Goal: Task Accomplishment & Management: Use online tool/utility

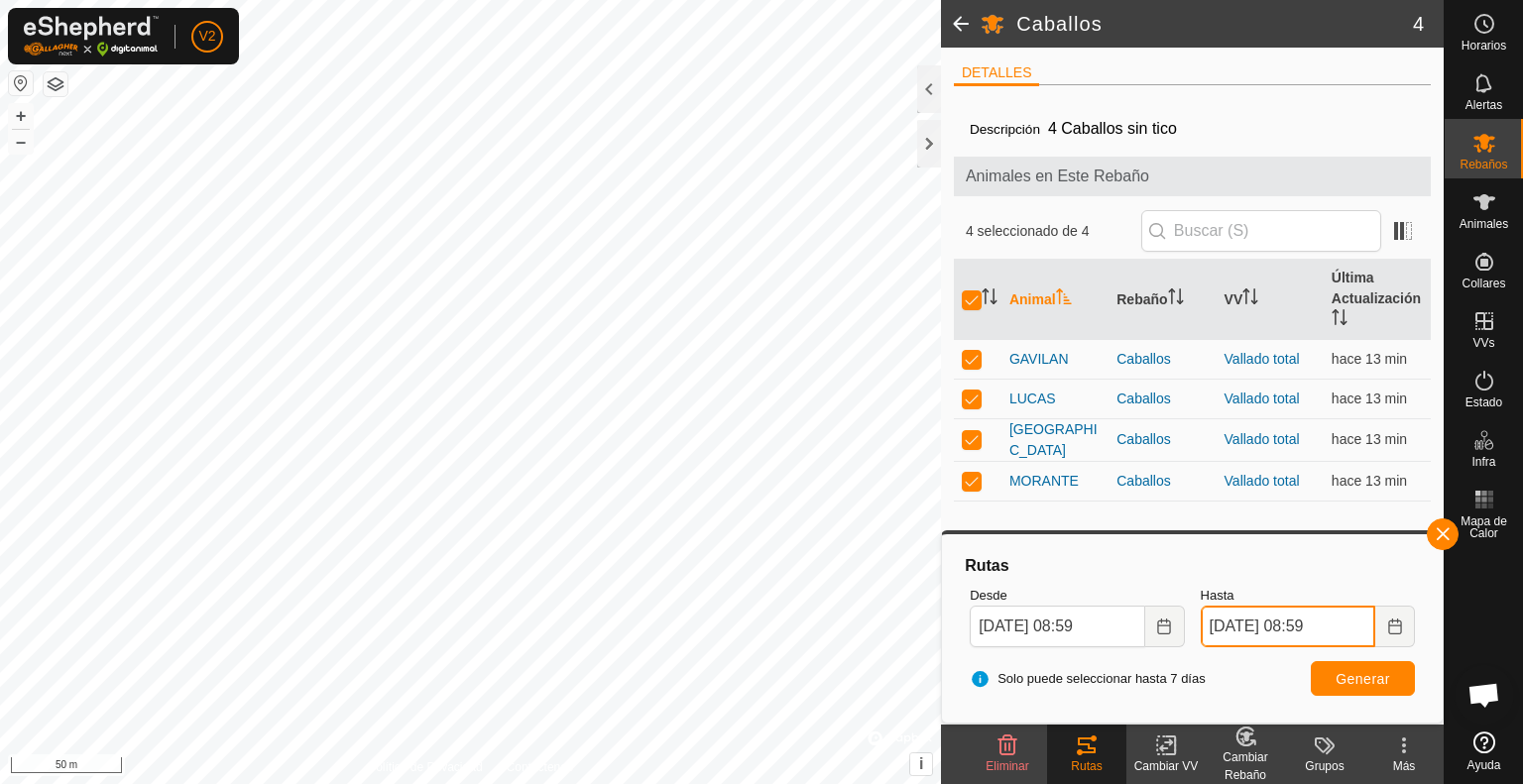
click at [1319, 622] on input "[DATE] 08:59" at bounding box center [1288, 626] width 175 height 42
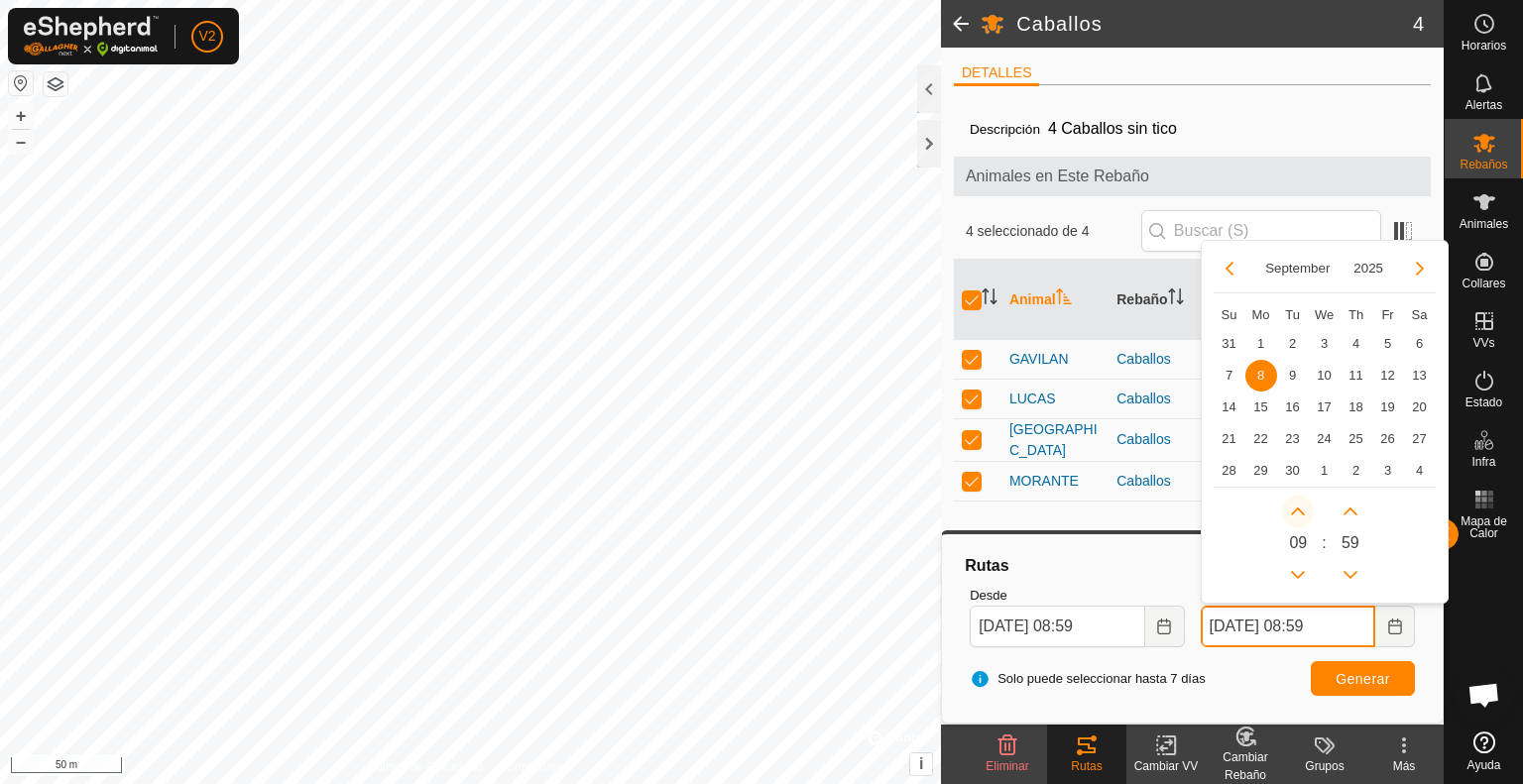
click at [1297, 514] on button "Next Hour" at bounding box center [1298, 511] width 32 height 32
click at [1298, 516] on span "Next Hour" at bounding box center [1298, 516] width 0 height 0
click at [1297, 514] on button "Next Hour" at bounding box center [1298, 511] width 32 height 32
click at [1297, 514] on icon "Next Hour" at bounding box center [1298, 511] width 16 height 16
type input "[DATE] 12:59"
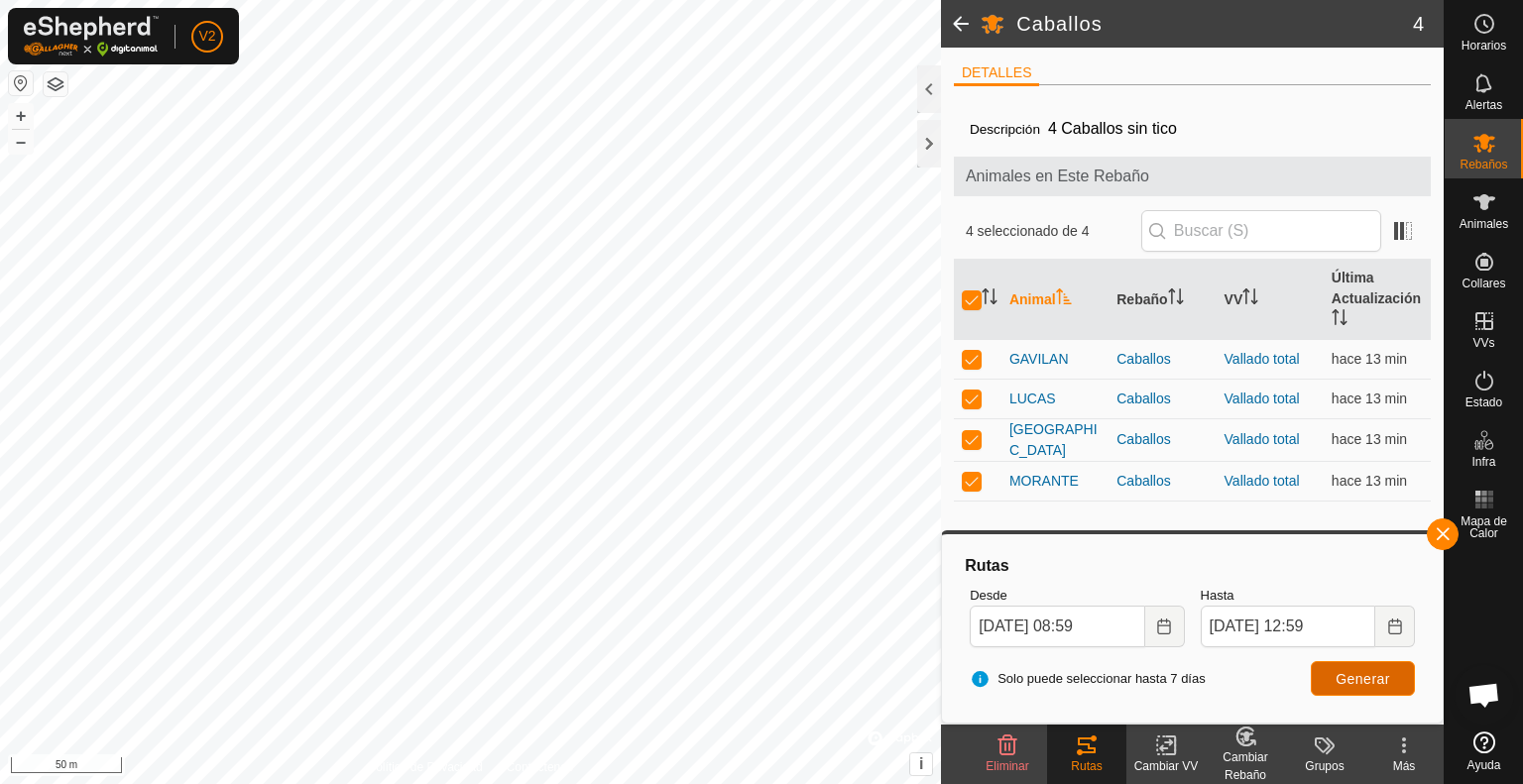
click at [1376, 671] on span "Generar" at bounding box center [1362, 679] width 55 height 16
click at [927, 142] on div at bounding box center [929, 144] width 24 height 48
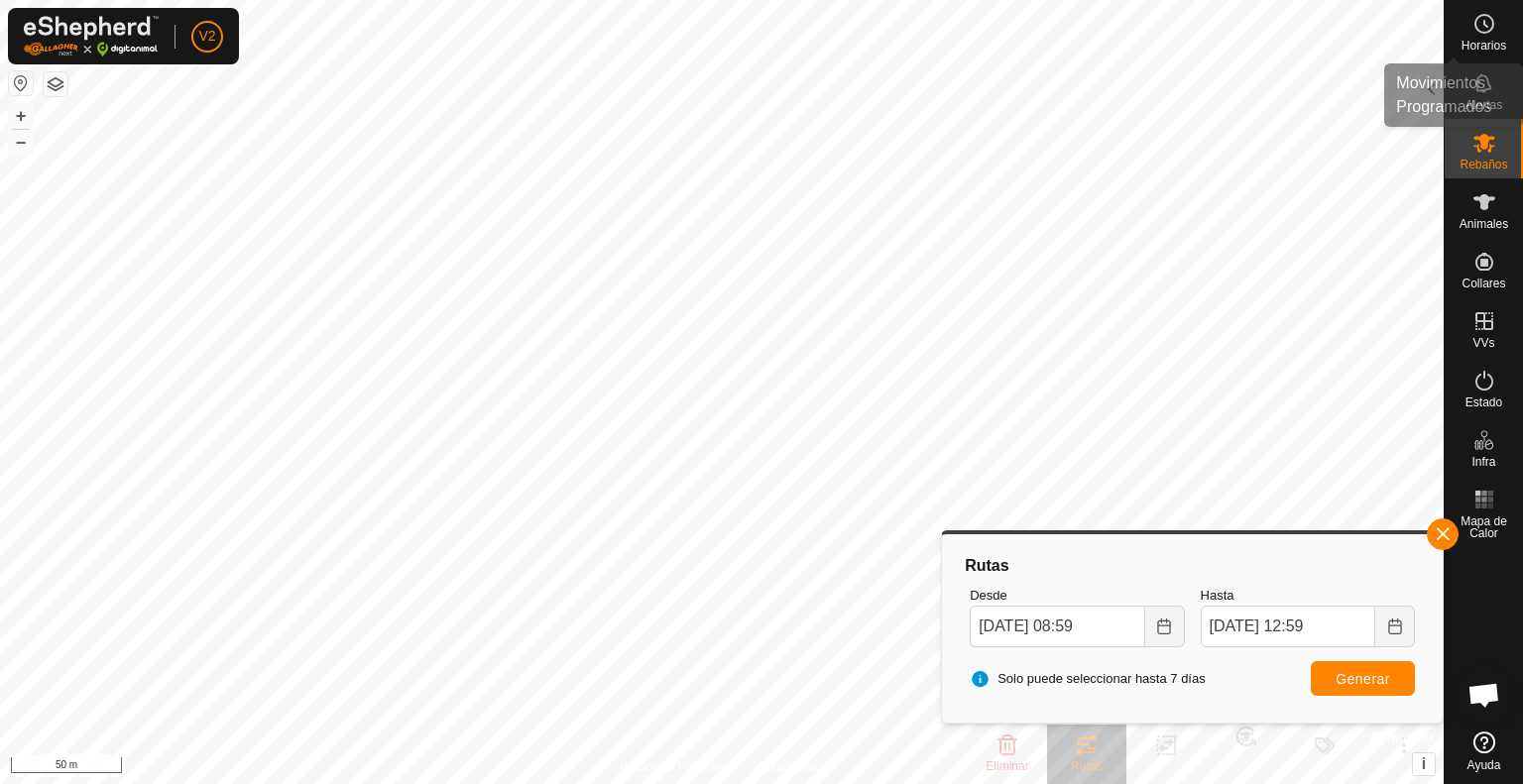
click at [1481, 32] on circle at bounding box center [1484, 24] width 18 height 18
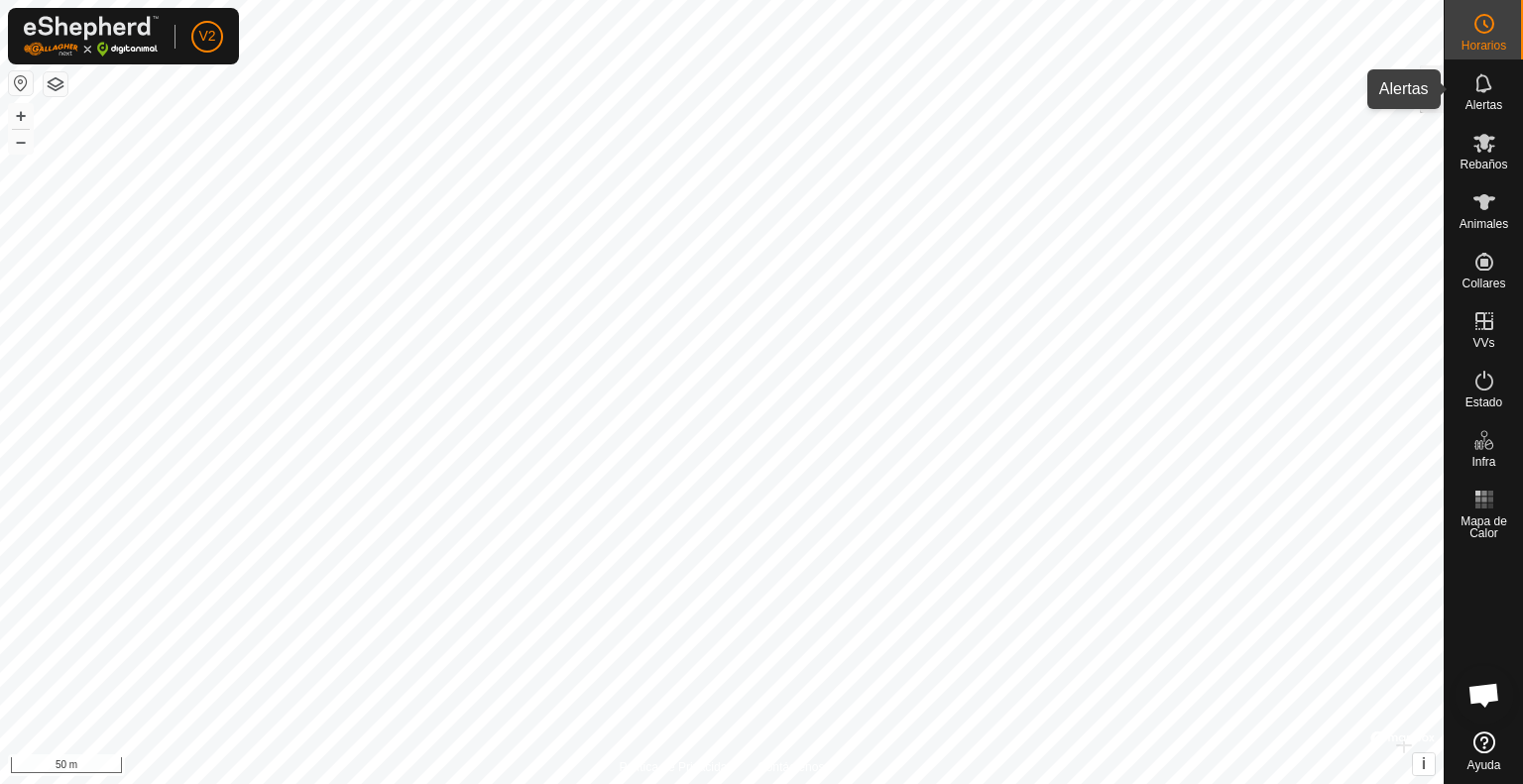
click at [1487, 90] on icon at bounding box center [1484, 83] width 24 height 24
click at [1432, 90] on div at bounding box center [1432, 89] width 24 height 48
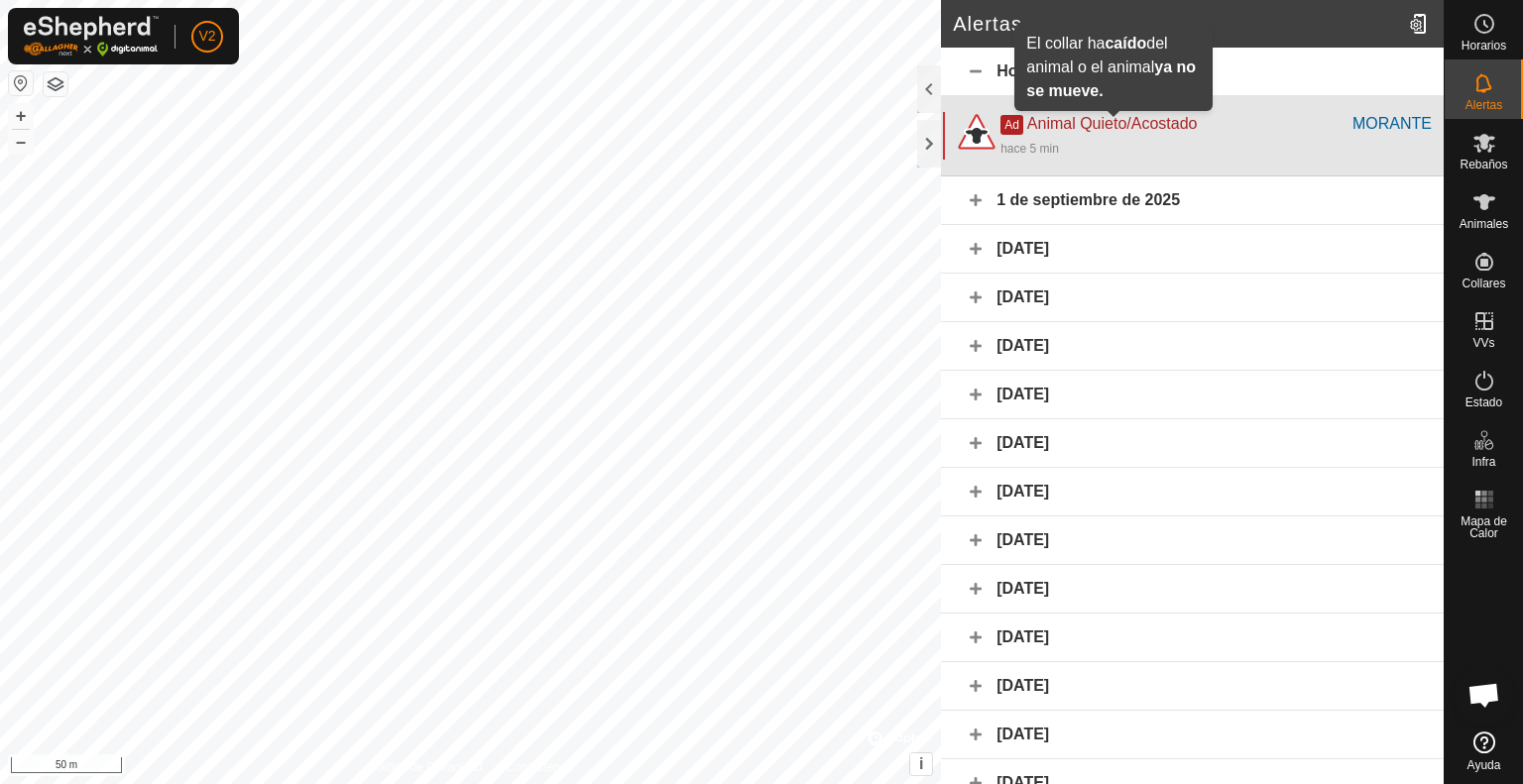
click at [1152, 126] on span "Animal Quieto/Acostado" at bounding box center [1113, 123] width 171 height 17
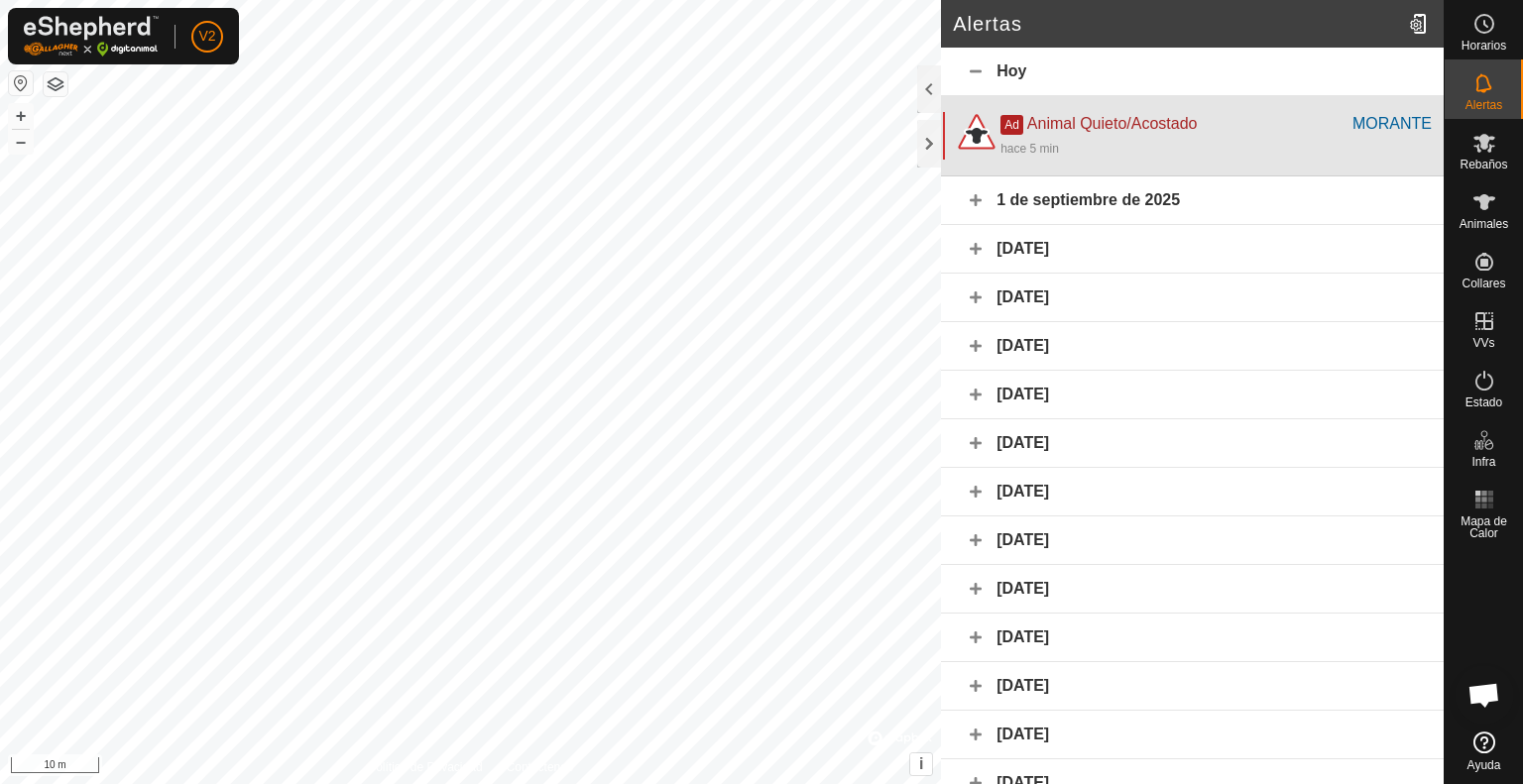
click at [1152, 126] on span "Animal Quieto/Acostado" at bounding box center [1113, 123] width 171 height 17
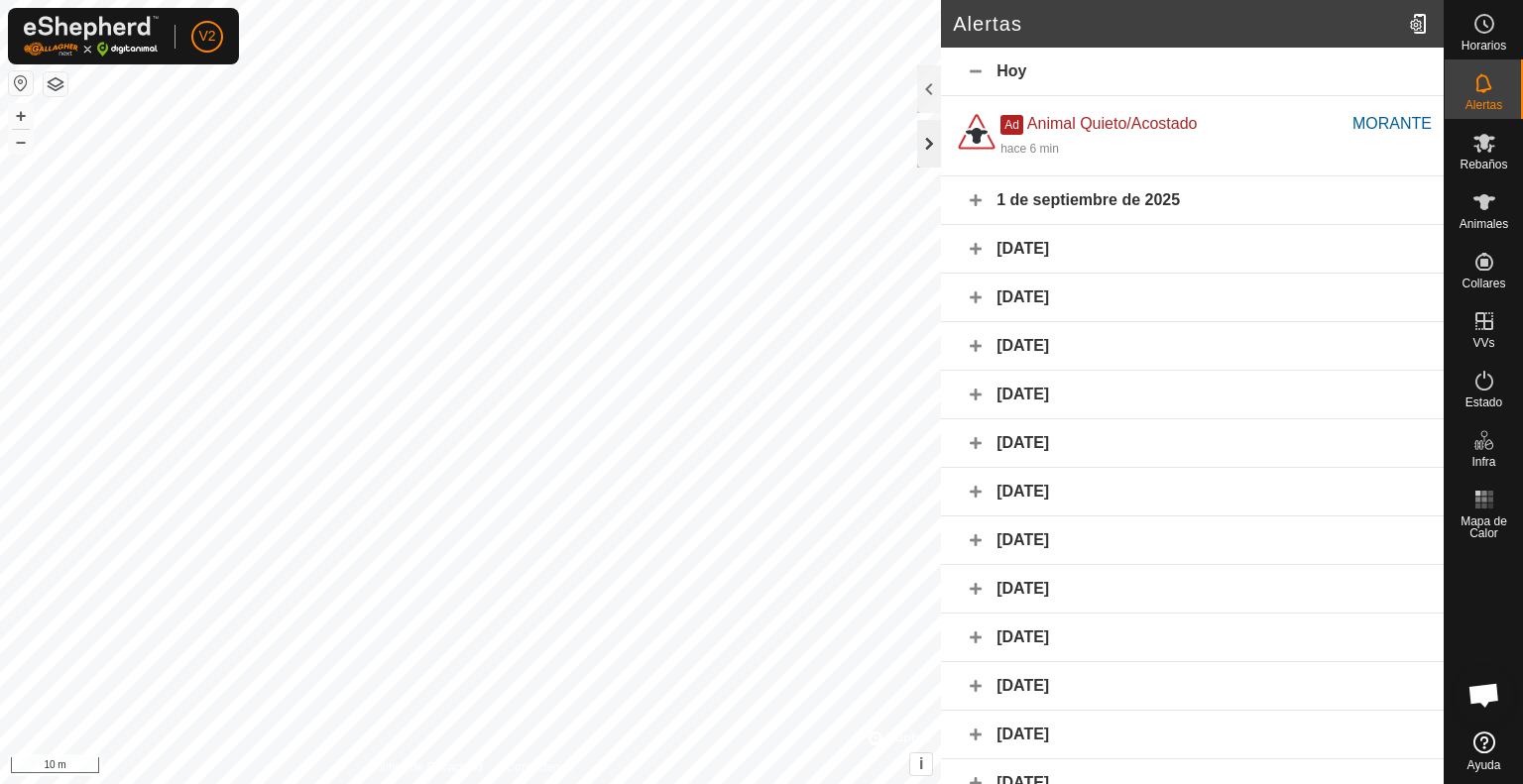
click at [928, 147] on div at bounding box center [929, 144] width 24 height 48
